Goal: Task Accomplishment & Management: Manage account settings

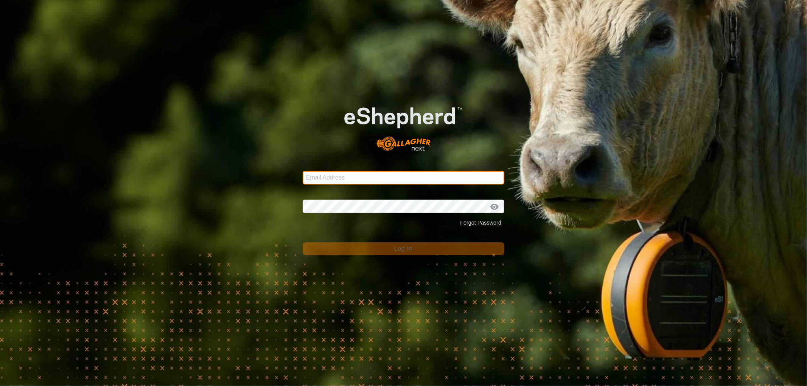
click at [345, 178] on input "Email Address" at bounding box center [404, 178] width 202 height 14
type input "[EMAIL_ADDRESS][DOMAIN_NAME]"
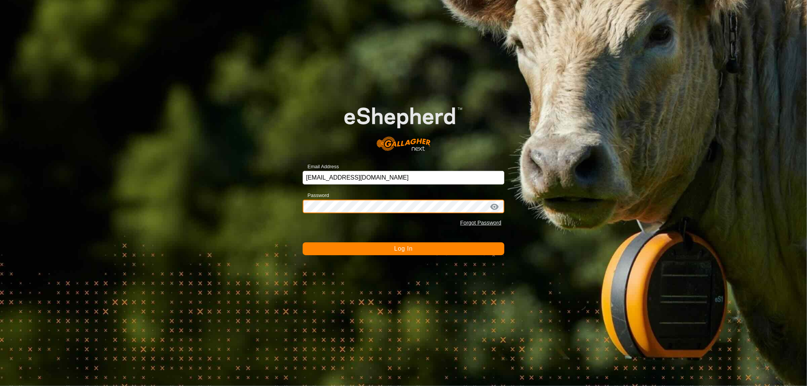
click at [303, 243] on button "Log In" at bounding box center [404, 249] width 202 height 13
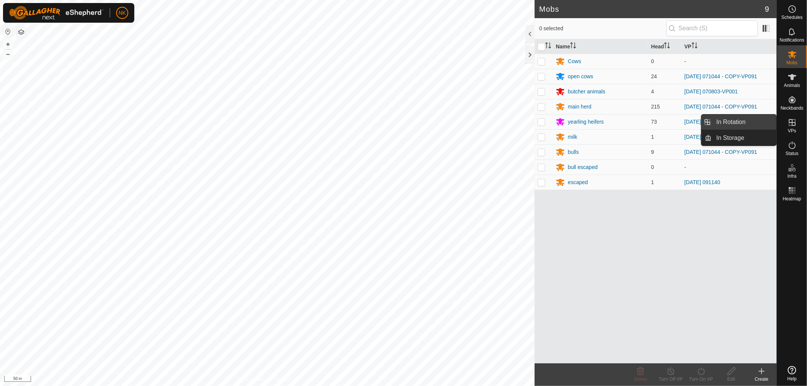
click at [733, 118] on link "In Rotation" at bounding box center [744, 122] width 65 height 15
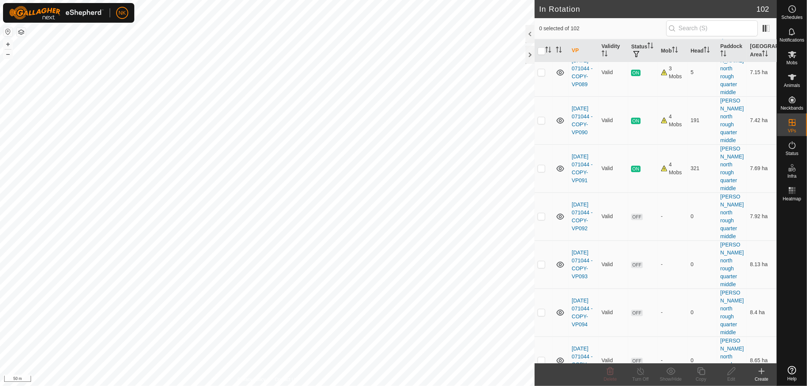
scroll to position [1723, 0]
checkbox input "true"
click at [700, 372] on icon at bounding box center [701, 372] width 8 height 8
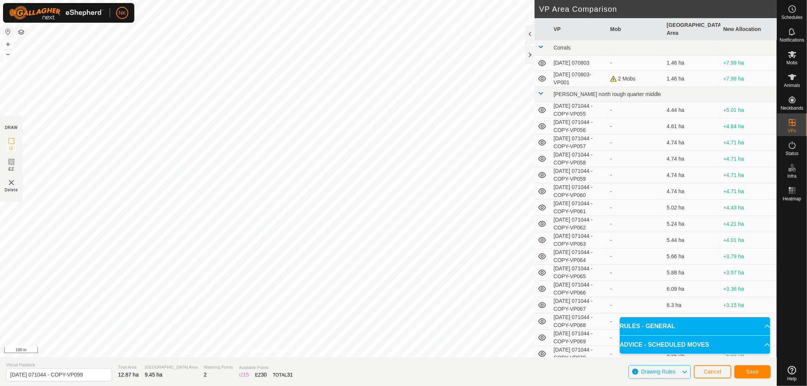
click at [20, 33] on button "button" at bounding box center [21, 32] width 9 height 9
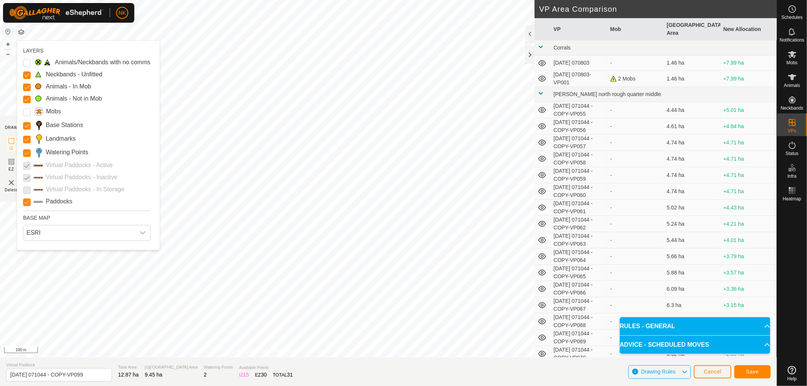
click at [27, 190] on p-checkbox at bounding box center [27, 189] width 8 height 9
click at [26, 112] on input "Mobs" at bounding box center [27, 113] width 8 height 8
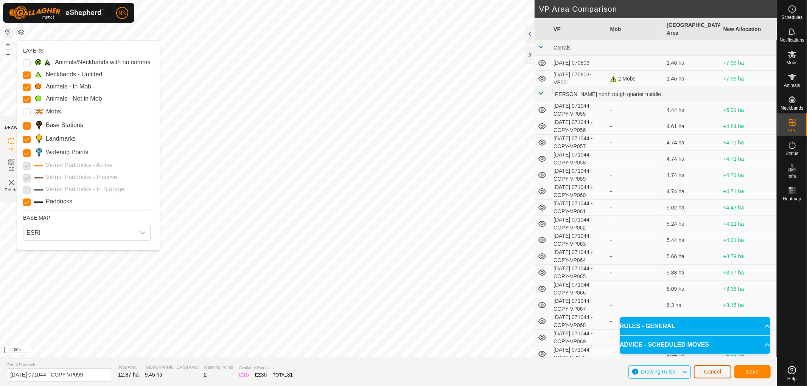
click at [718, 374] on span "Cancel" at bounding box center [713, 372] width 18 height 6
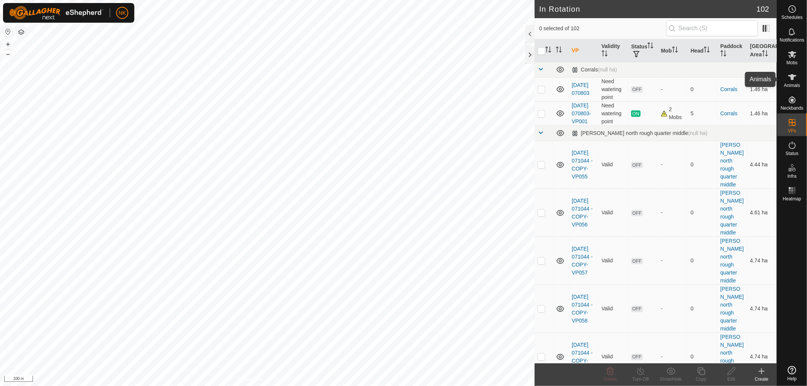
click at [788, 84] on span "Animals" at bounding box center [792, 85] width 16 height 5
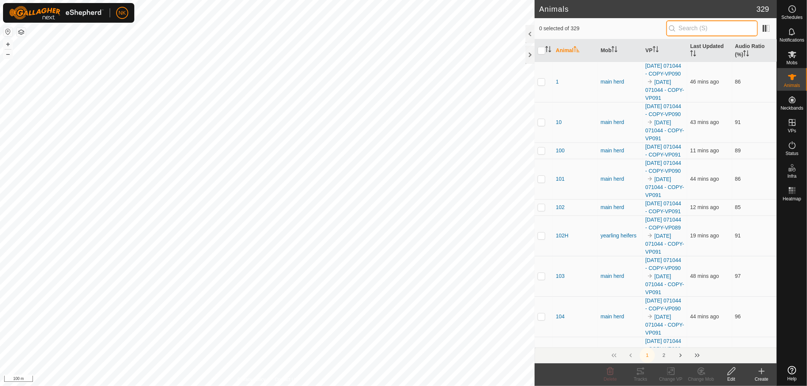
click at [704, 26] on input "text" at bounding box center [712, 28] width 92 height 16
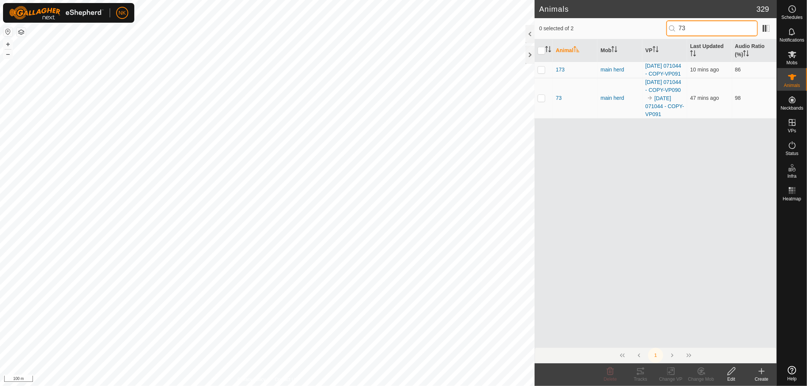
type input "73"
click at [543, 101] on p-checkbox at bounding box center [542, 98] width 8 height 6
click at [640, 376] on div "Tracks" at bounding box center [640, 379] width 30 height 7
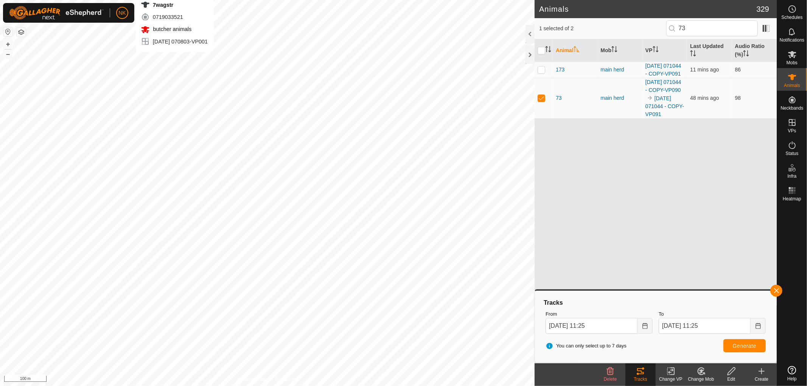
checkbox input "false"
drag, startPoint x: 701, startPoint y: 28, endPoint x: 652, endPoint y: 28, distance: 48.8
click at [652, 28] on div "1 selected of 2 73" at bounding box center [655, 28] width 233 height 16
type input "7wag"
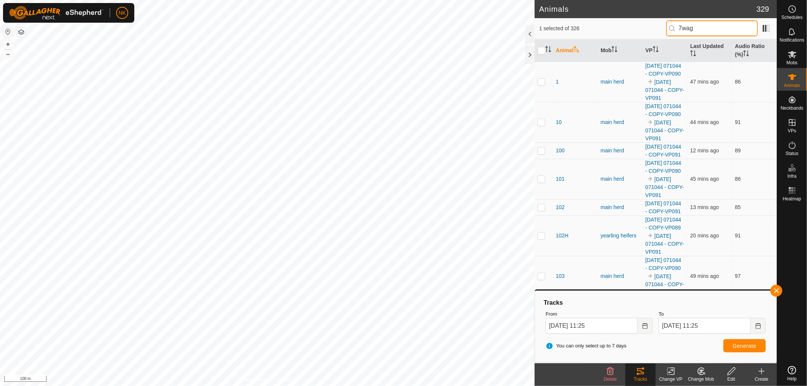
checkbox input "true"
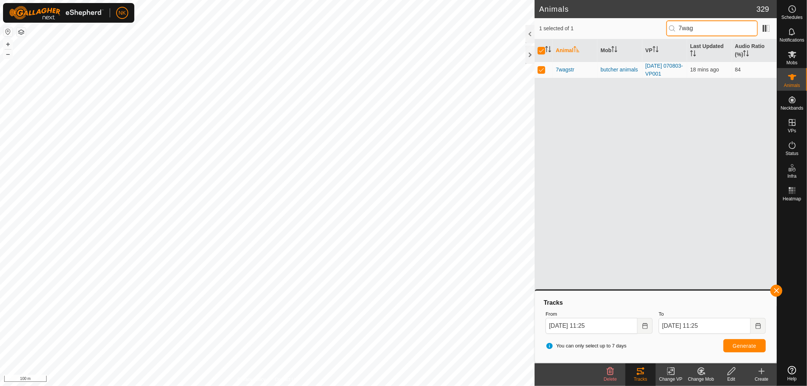
type input "7wag"
click at [698, 372] on icon at bounding box center [701, 371] width 6 height 7
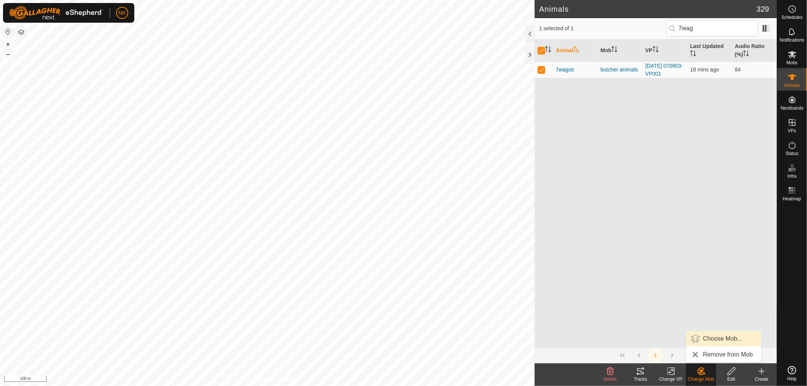
click at [717, 339] on link "Choose Mob..." at bounding box center [723, 338] width 75 height 15
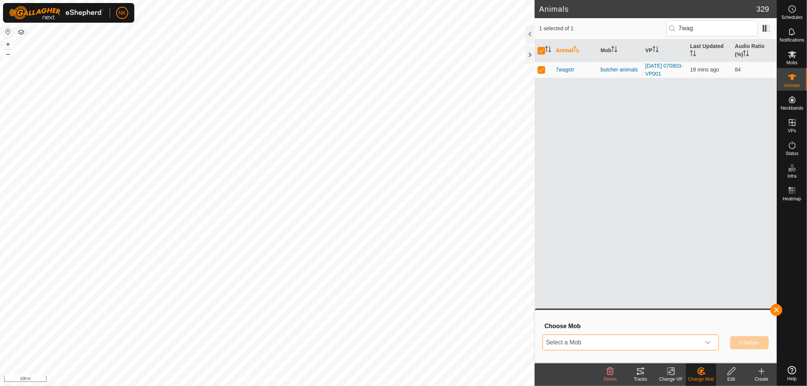
click at [615, 337] on span "Select a Mob" at bounding box center [621, 342] width 157 height 15
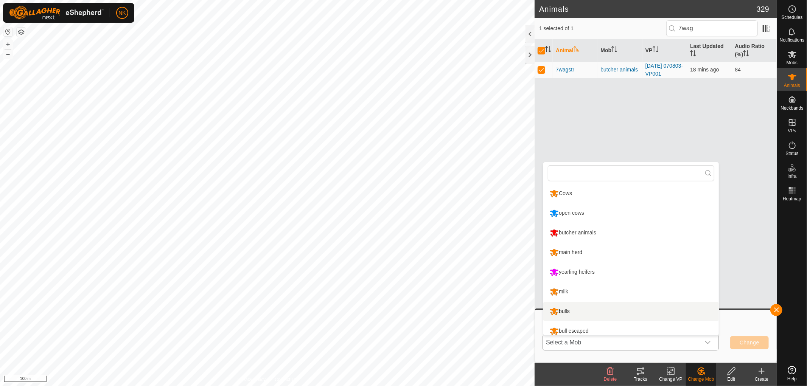
scroll to position [5, 0]
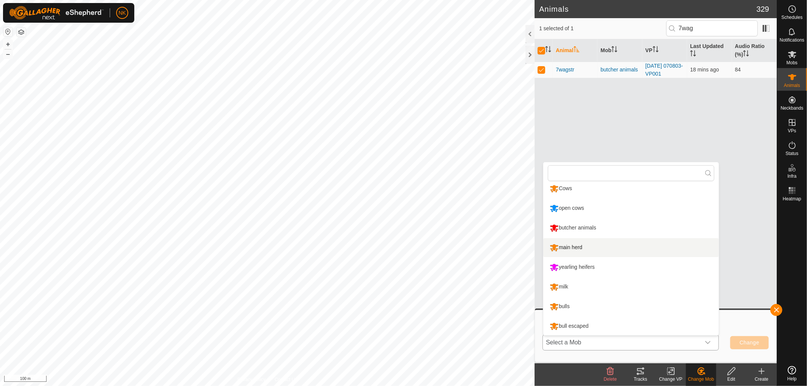
click at [574, 249] on li "main herd" at bounding box center [631, 247] width 176 height 19
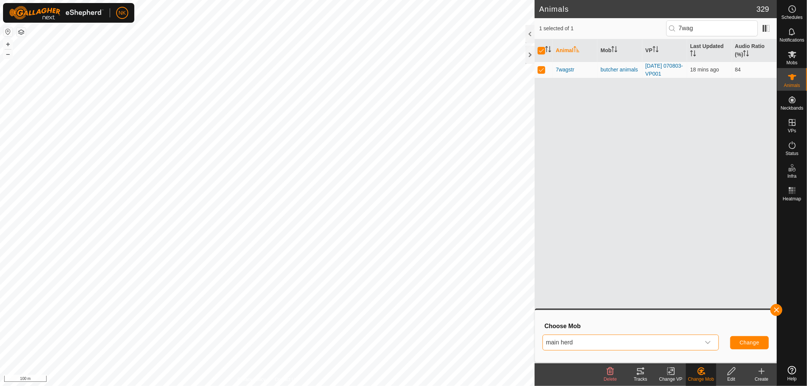
click at [597, 343] on span "main herd" at bounding box center [621, 342] width 157 height 15
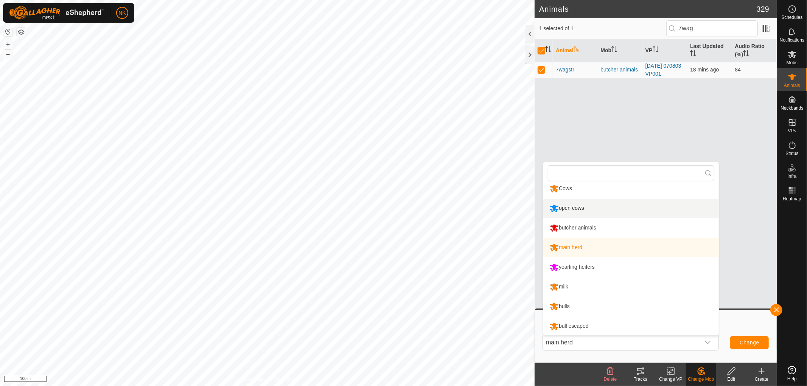
click at [583, 210] on li "open cows" at bounding box center [631, 208] width 176 height 19
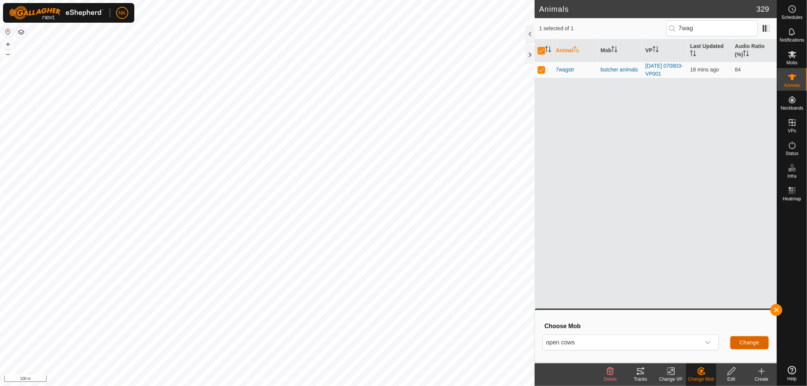
click at [748, 342] on span "Change" at bounding box center [750, 343] width 20 height 6
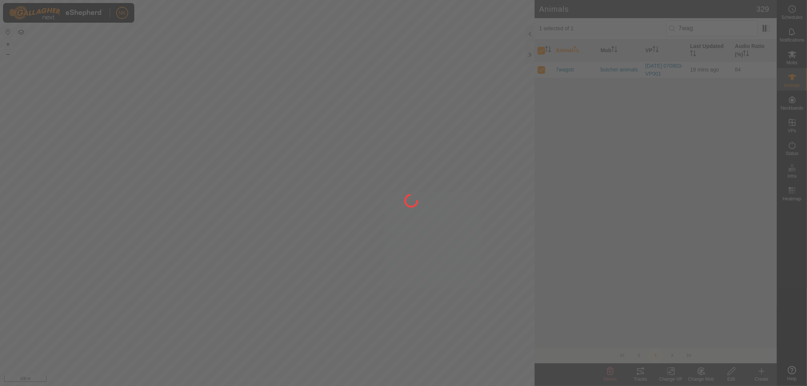
checkbox input "false"
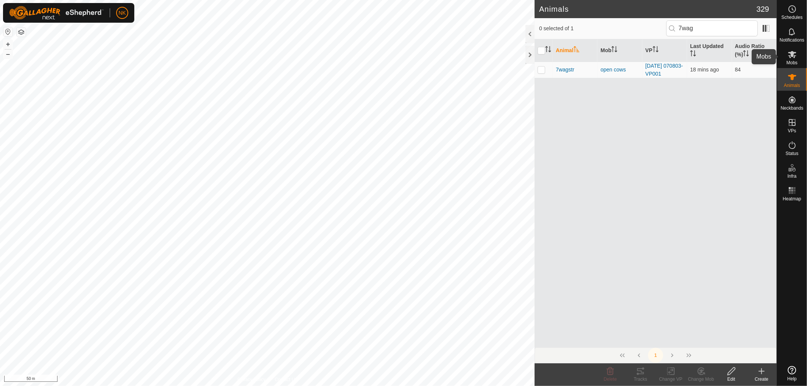
click at [796, 62] on span "Mobs" at bounding box center [792, 63] width 11 height 5
